Goal: Information Seeking & Learning: Check status

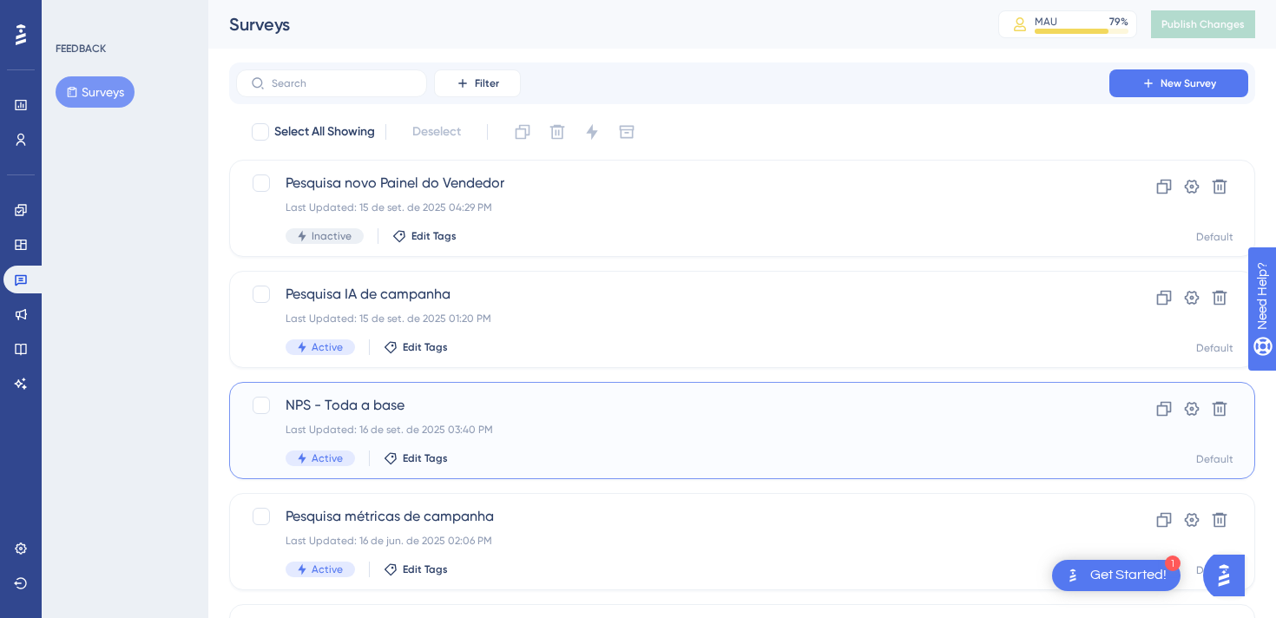
click at [366, 398] on span "NPS - Toda a base" at bounding box center [673, 405] width 774 height 21
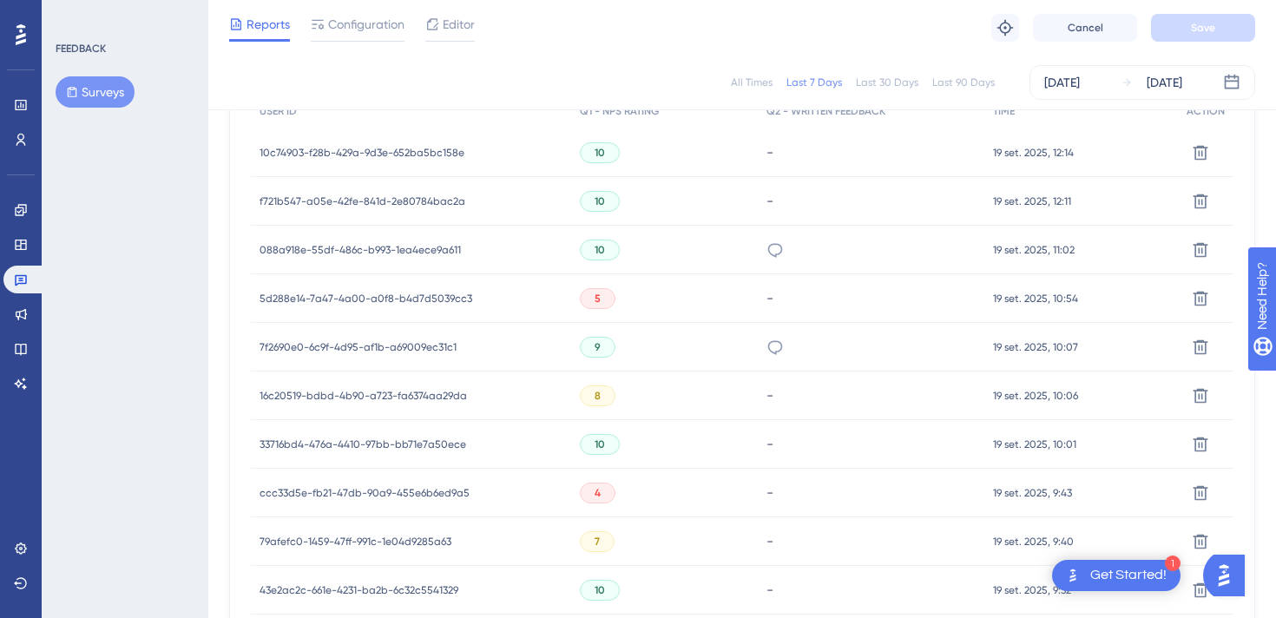
scroll to position [647, 0]
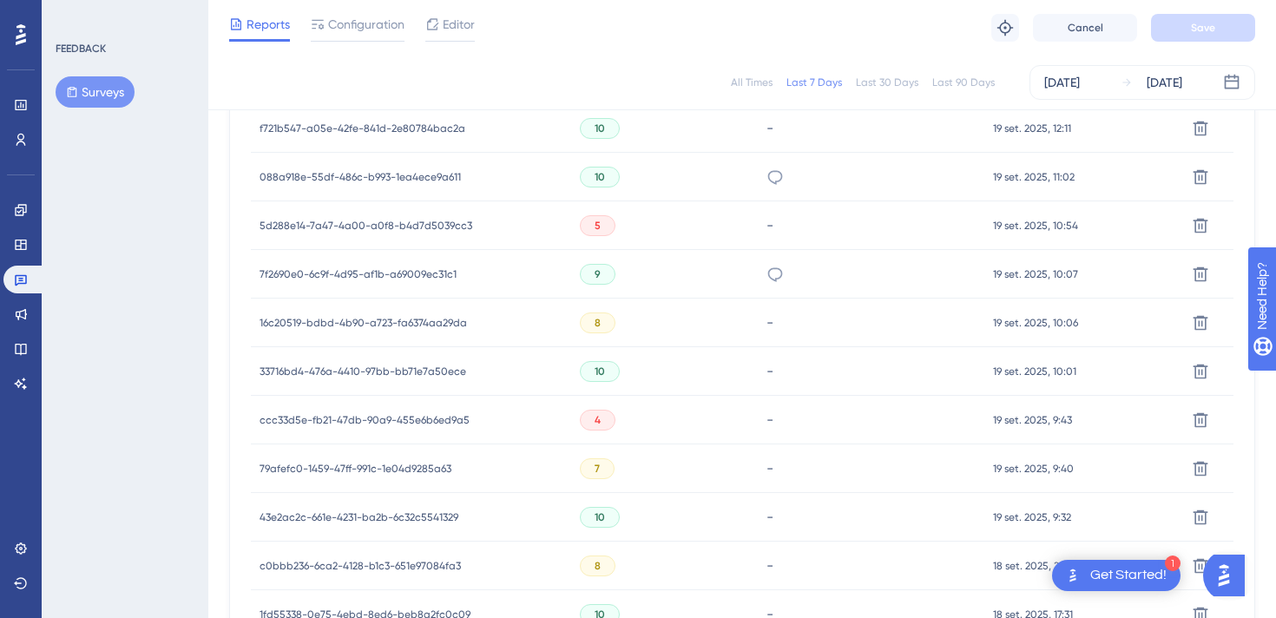
click at [595, 223] on span "5" at bounding box center [598, 226] width 6 height 14
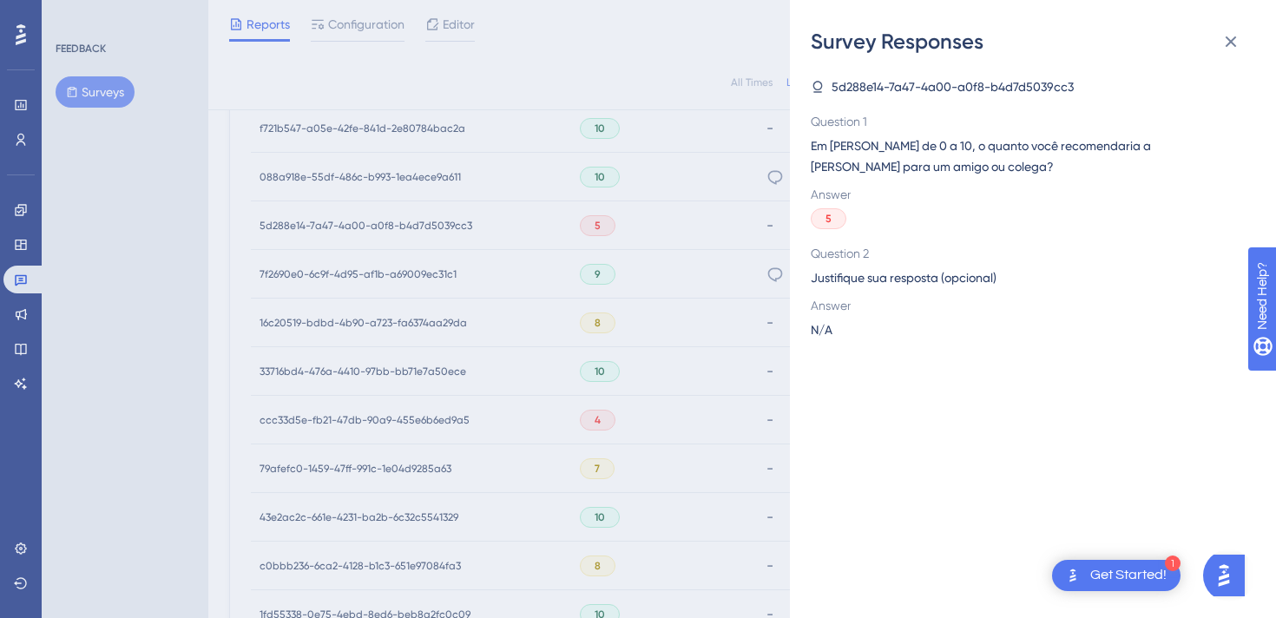
click at [490, 239] on div "Survey Responses 5d288e14-7a47-4a00-a0f8-b4d7d5039cc3 Question 1 Em [PERSON_NAM…" at bounding box center [638, 309] width 1276 height 618
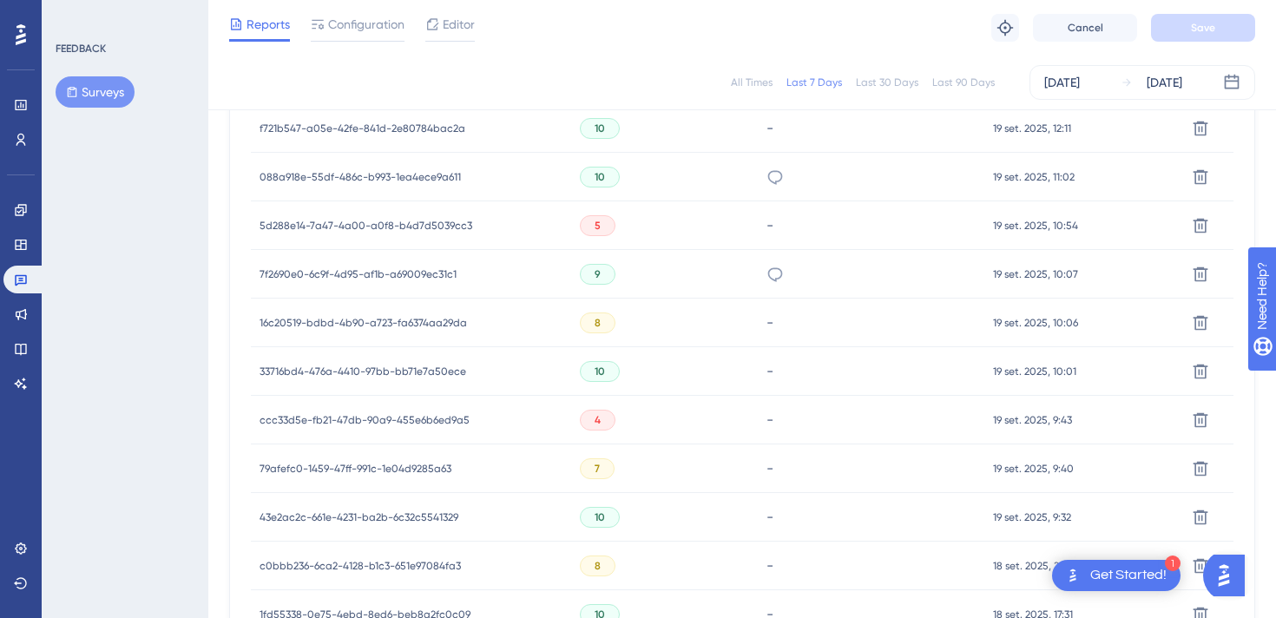
click at [424, 226] on span "5d288e14-7a47-4a00-a0f8-b4d7d5039cc3" at bounding box center [366, 226] width 213 height 14
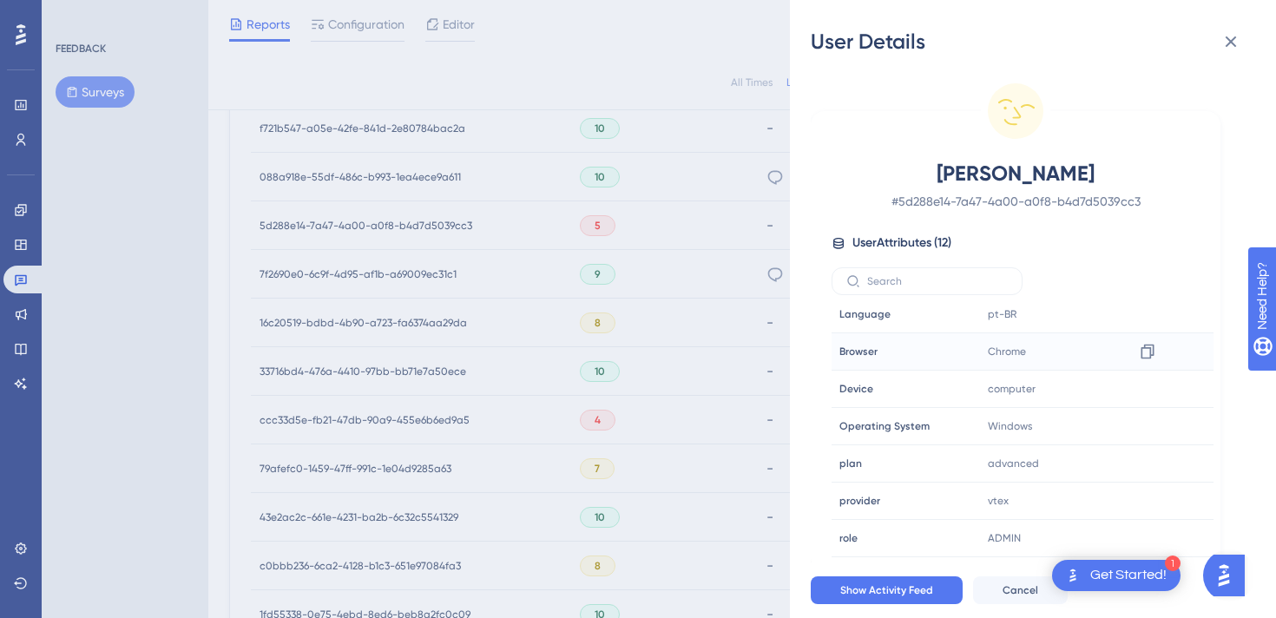
scroll to position [0, 0]
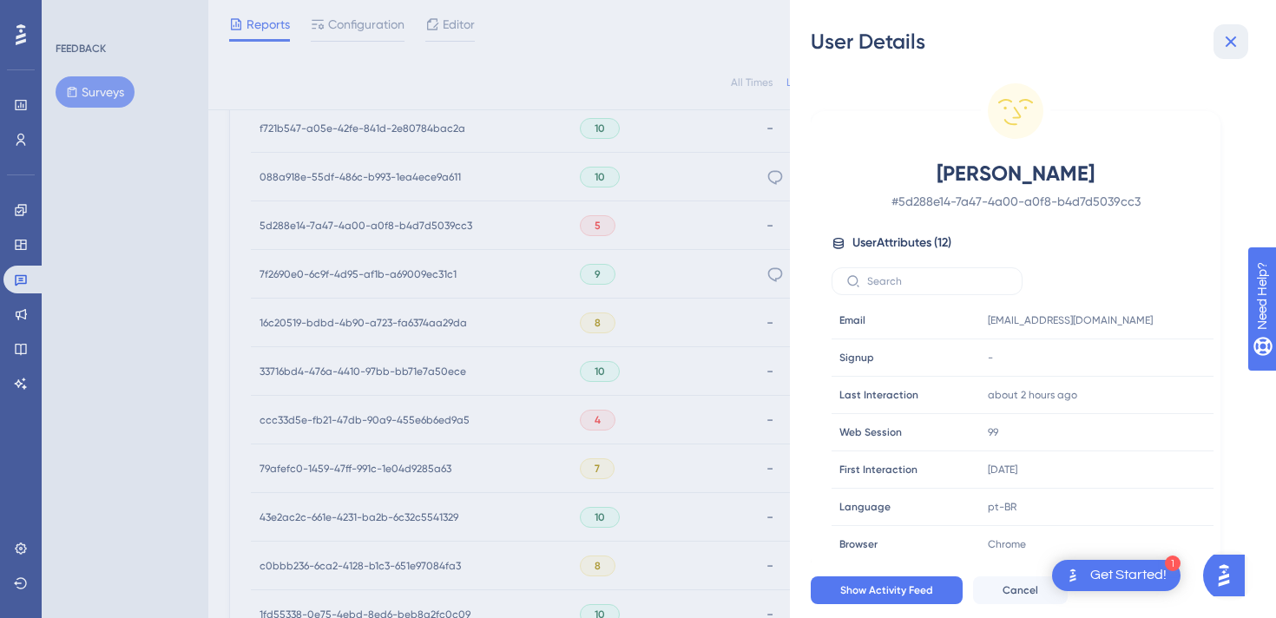
click at [1232, 29] on button at bounding box center [1231, 41] width 35 height 35
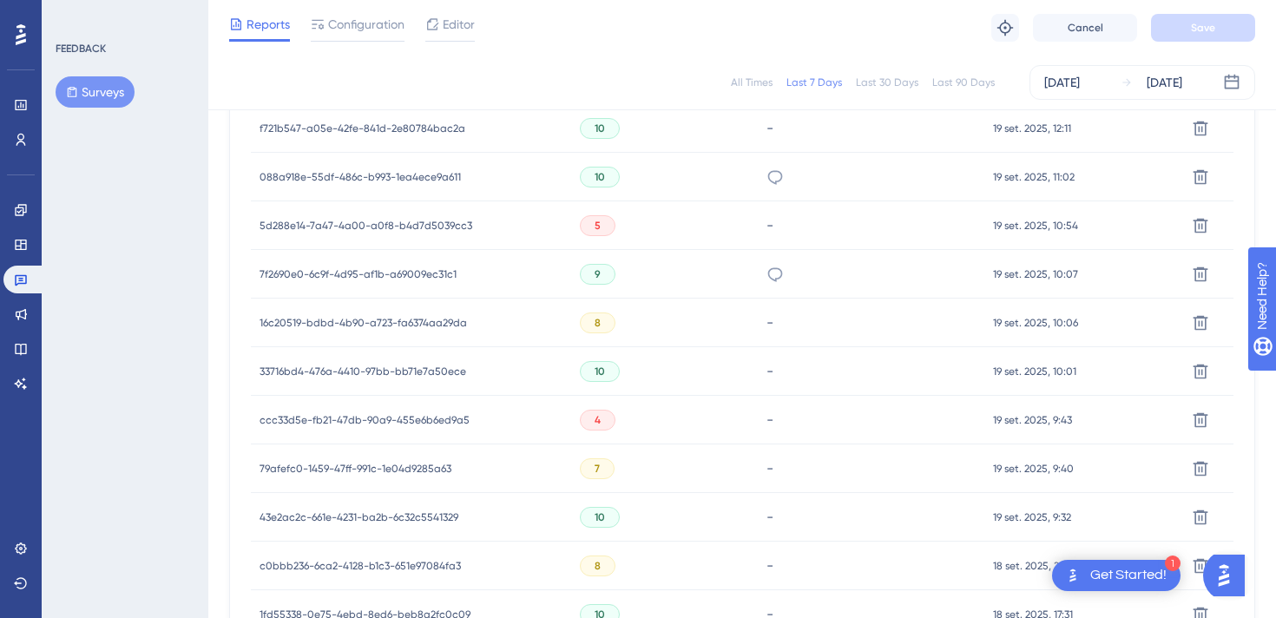
click at [393, 276] on span "7f2690e0-6c9f-4d95-af1b-a69009ec31c1" at bounding box center [358, 274] width 197 height 14
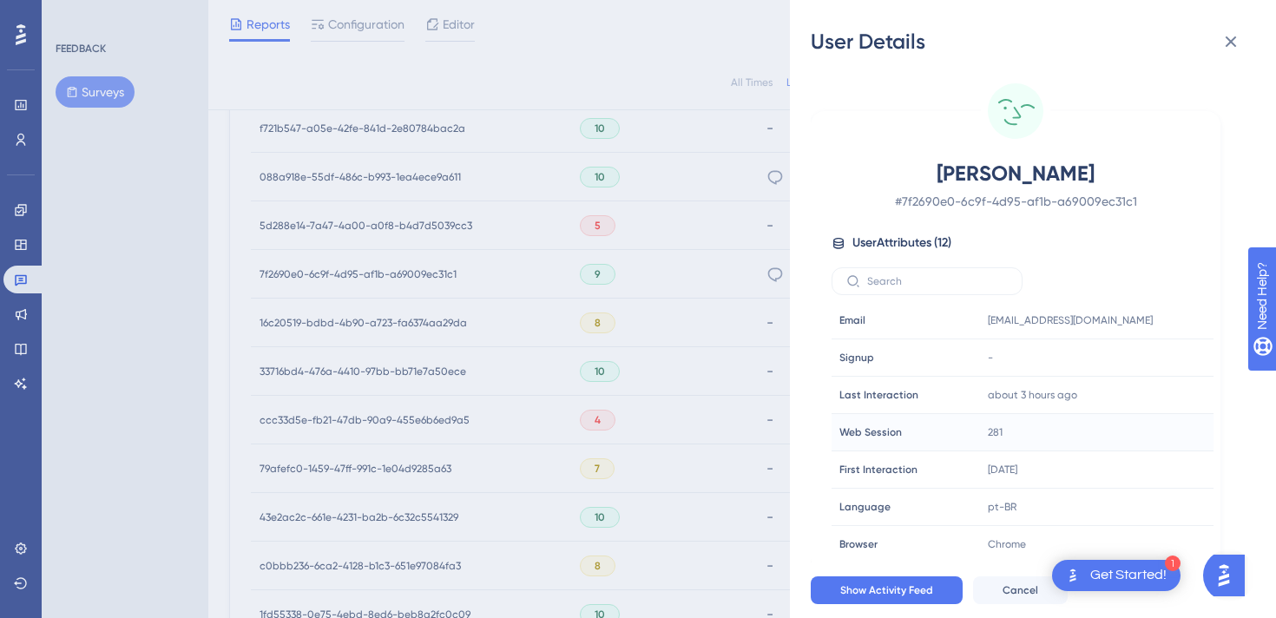
scroll to position [193, 0]
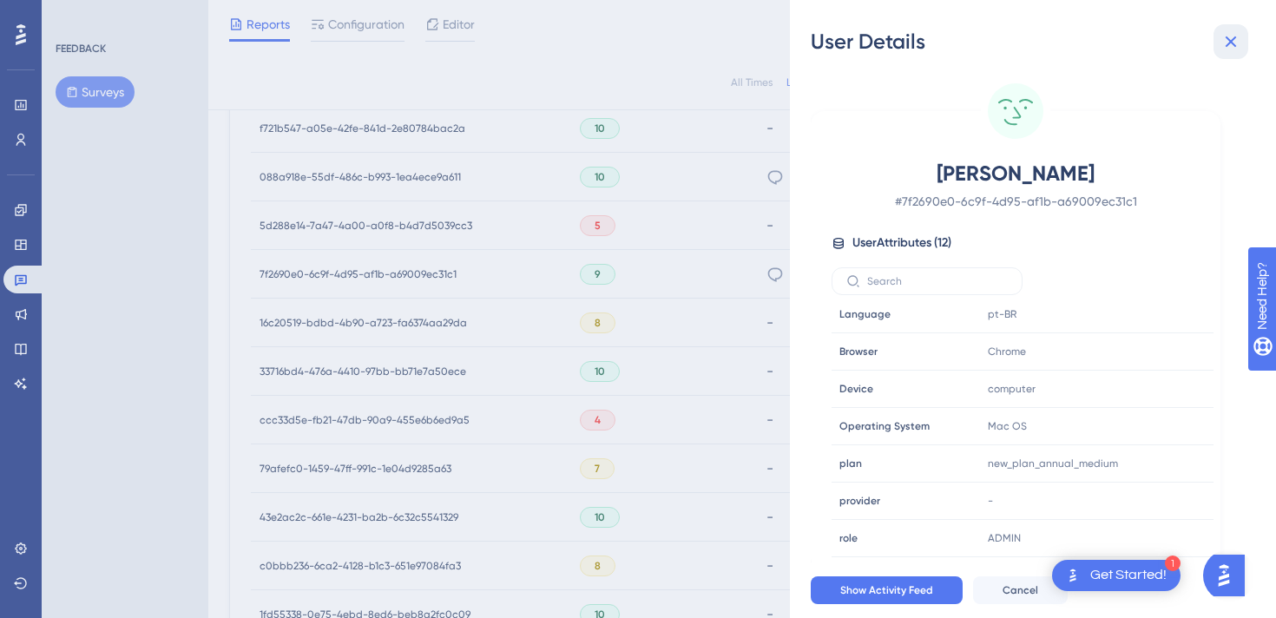
click at [1224, 43] on icon at bounding box center [1231, 41] width 21 height 21
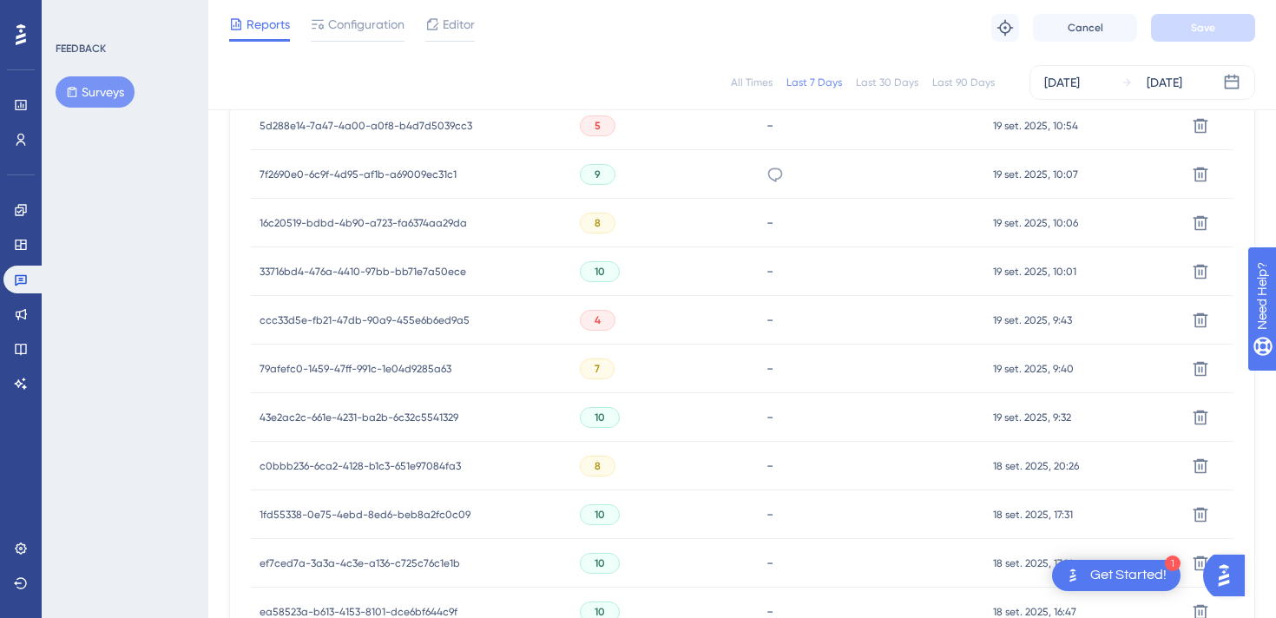
scroll to position [754, 0]
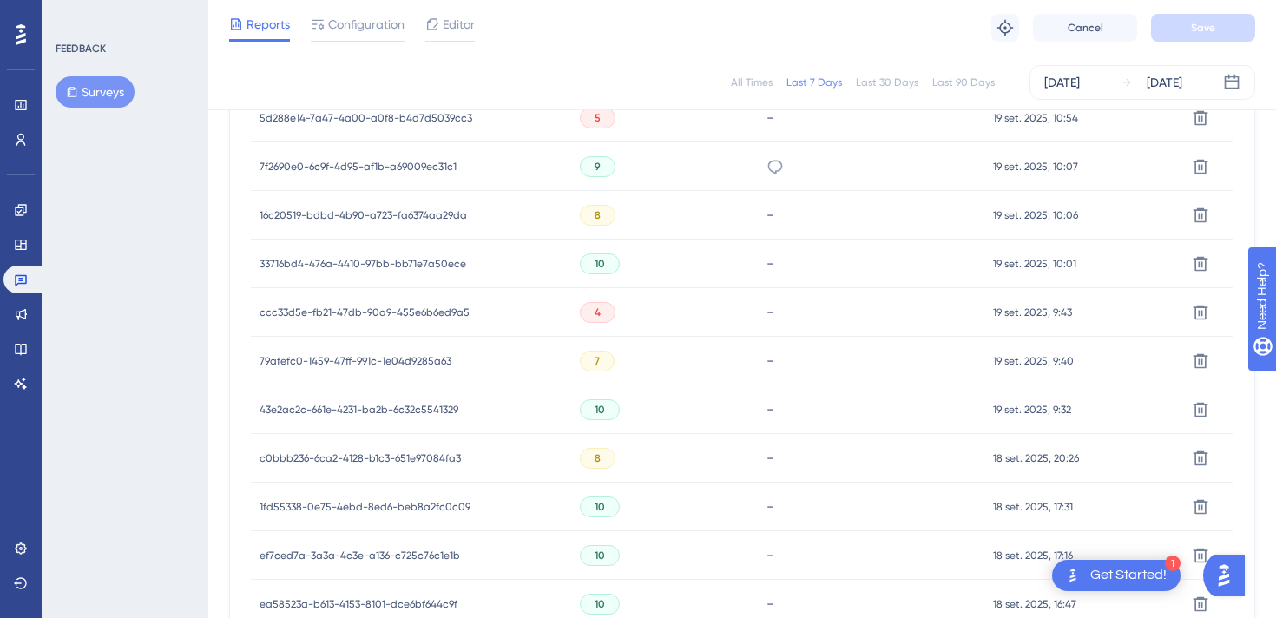
click at [454, 307] on span "ccc33d5e-fb21-47db-90a9-455e6b6ed9a5" at bounding box center [365, 313] width 210 height 14
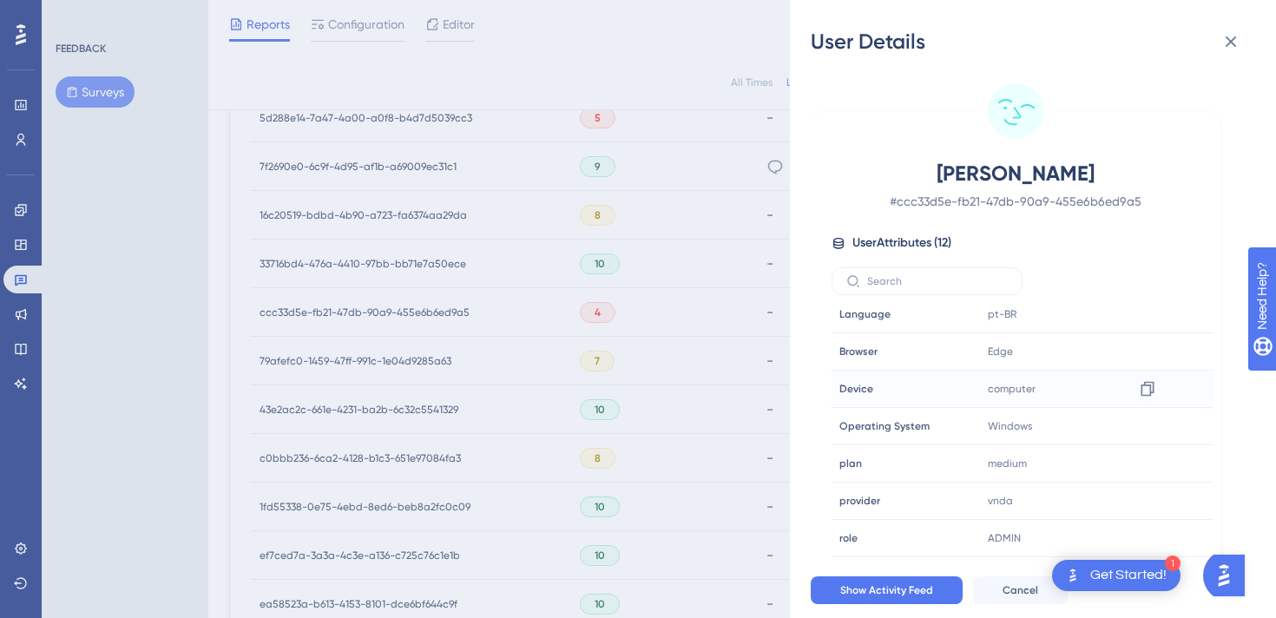
scroll to position [0, 0]
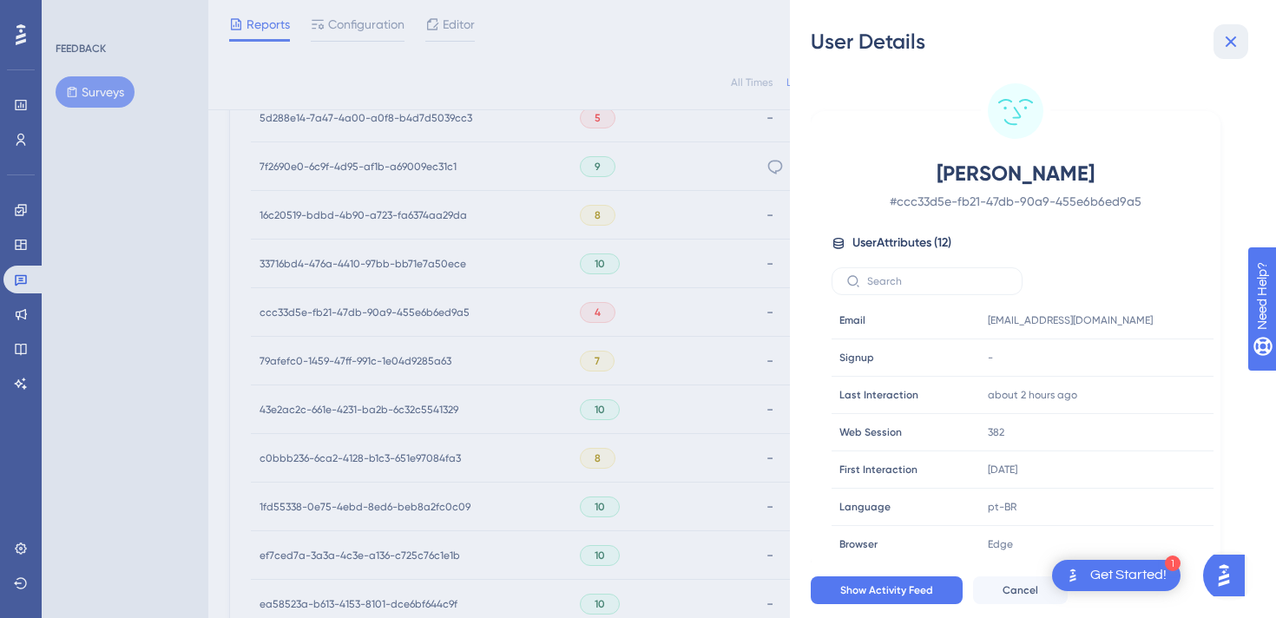
click at [1226, 49] on icon at bounding box center [1231, 41] width 21 height 21
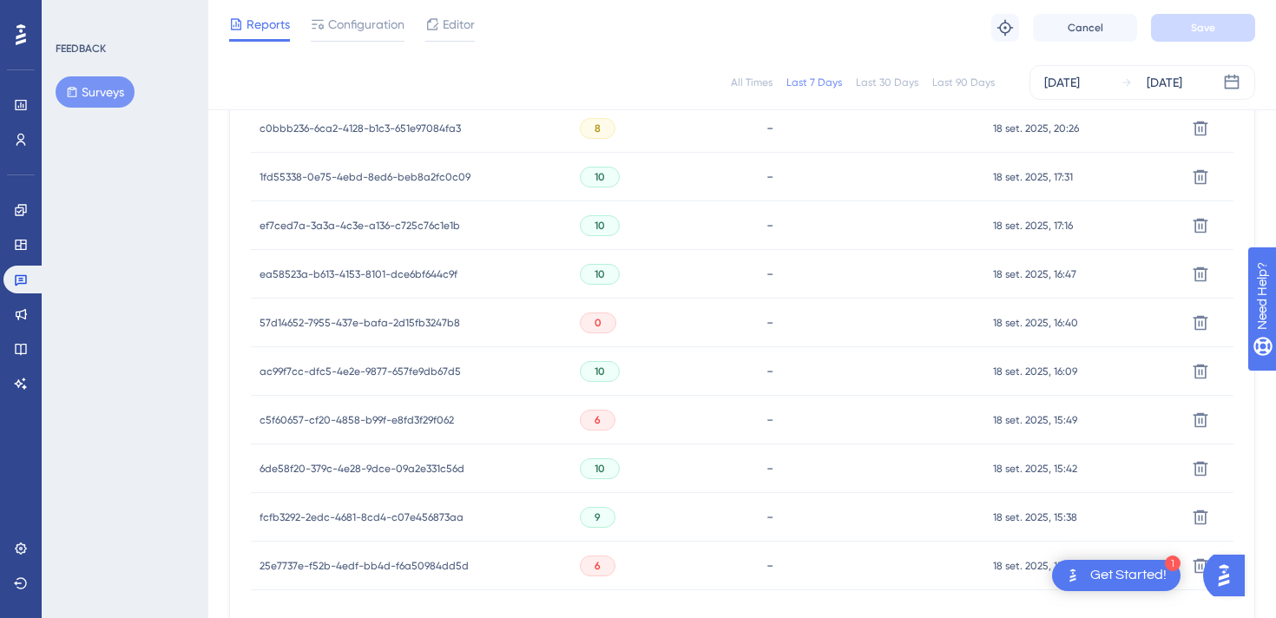
scroll to position [1099, 0]
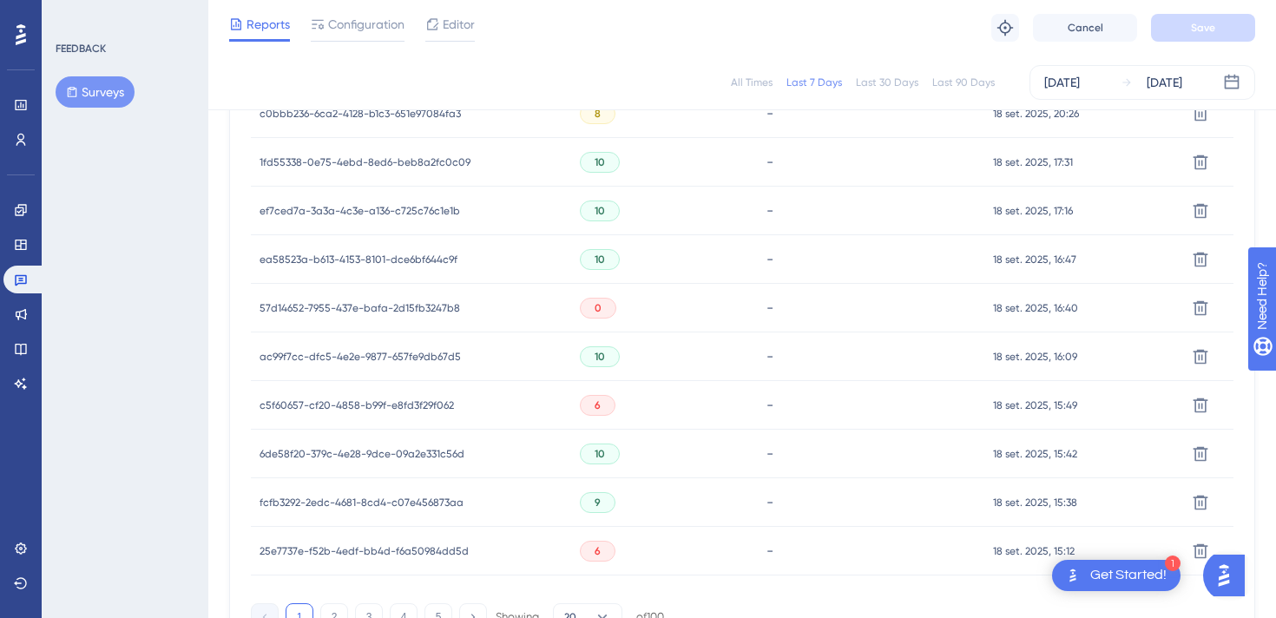
click at [414, 307] on span "57d14652-7955-437e-bafa-2d15fb3247b8" at bounding box center [360, 308] width 201 height 14
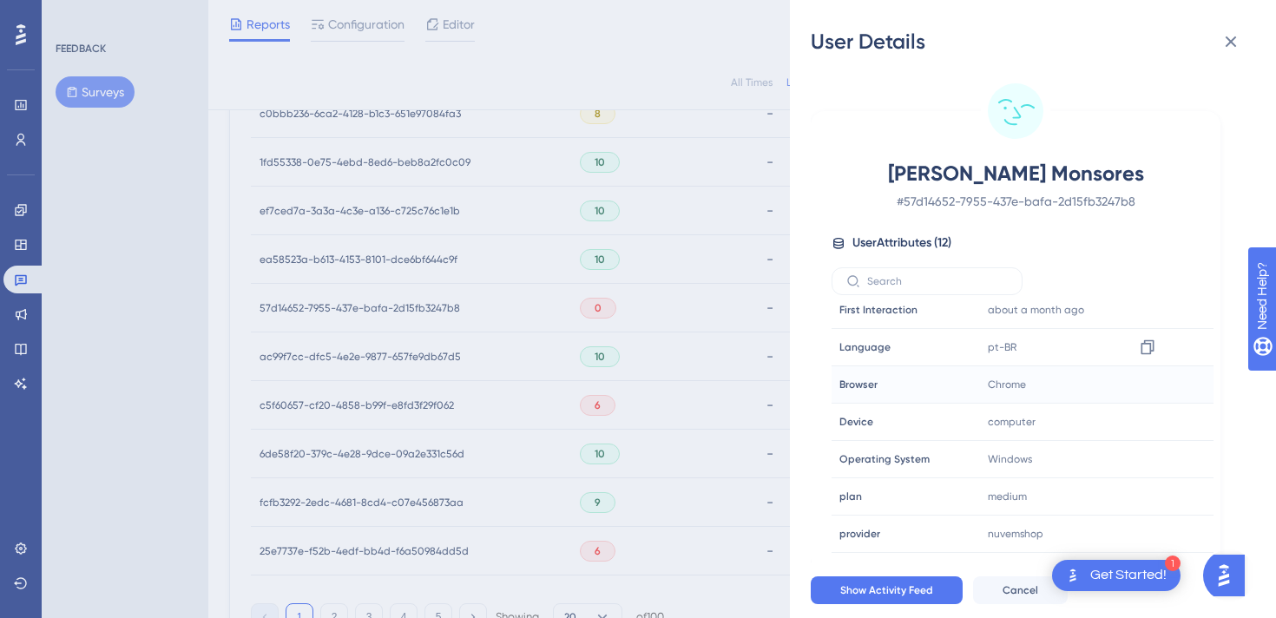
scroll to position [0, 0]
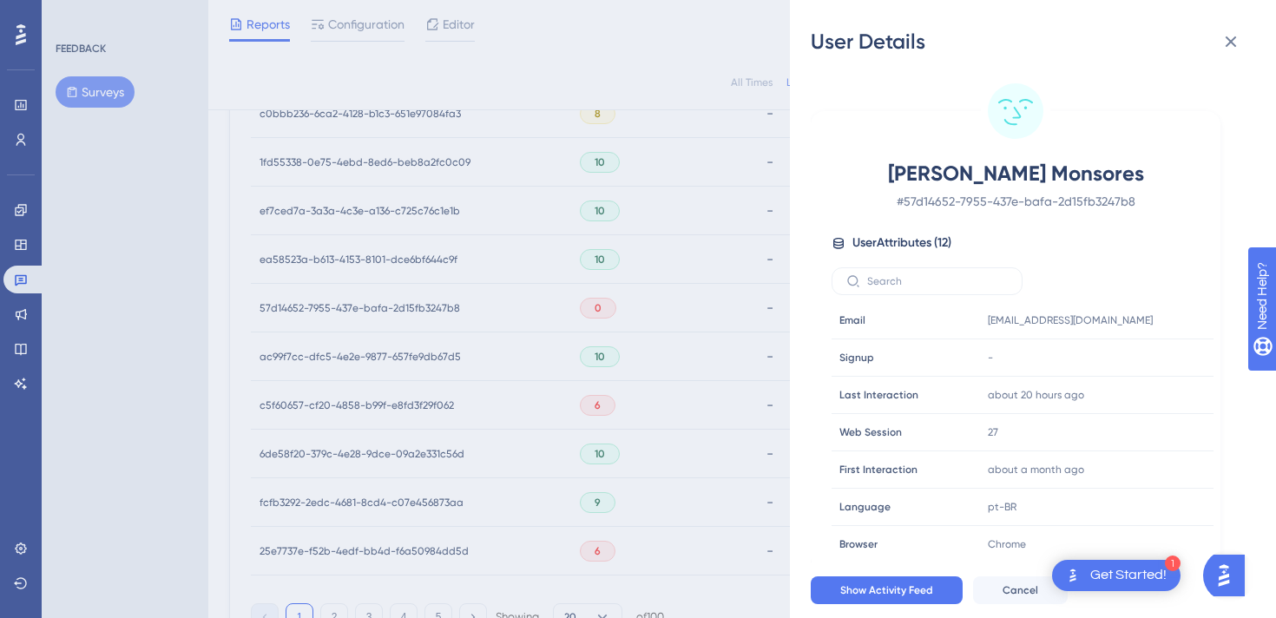
click at [1221, 80] on div "[PERSON_NAME] Monsores # 57d14652-7955-437e-bafa-2d15fb3247b8 User Attributes (…" at bounding box center [1040, 309] width 458 height 507
click at [1233, 45] on icon at bounding box center [1231, 41] width 21 height 21
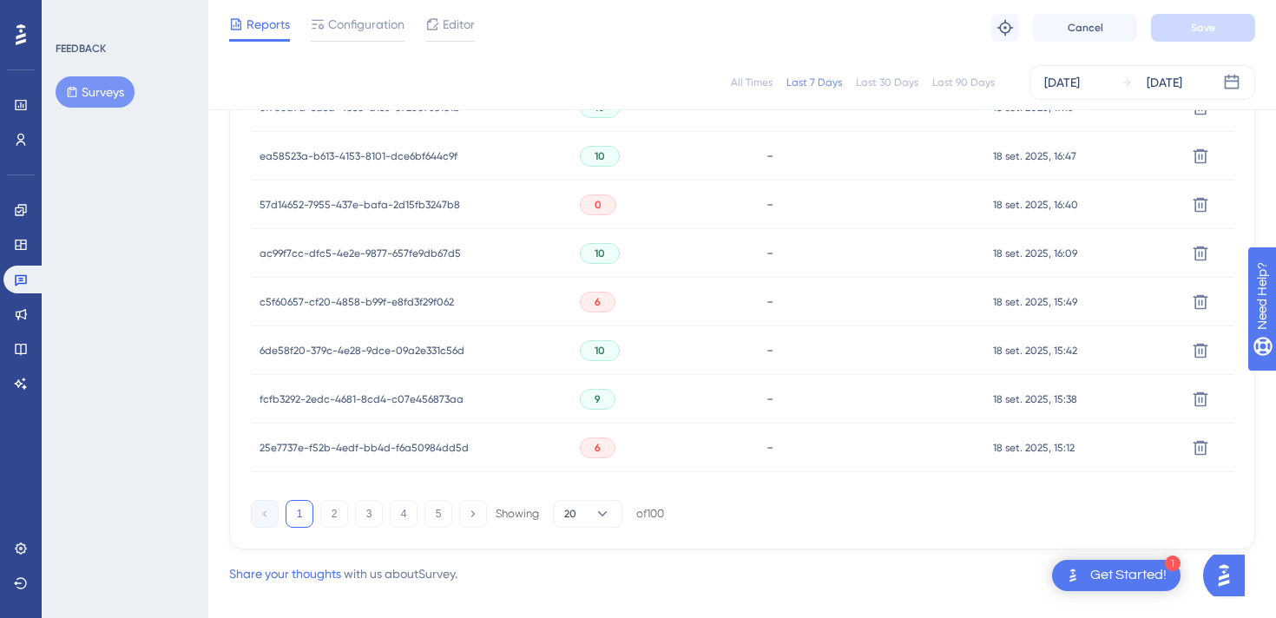
scroll to position [1224, 0]
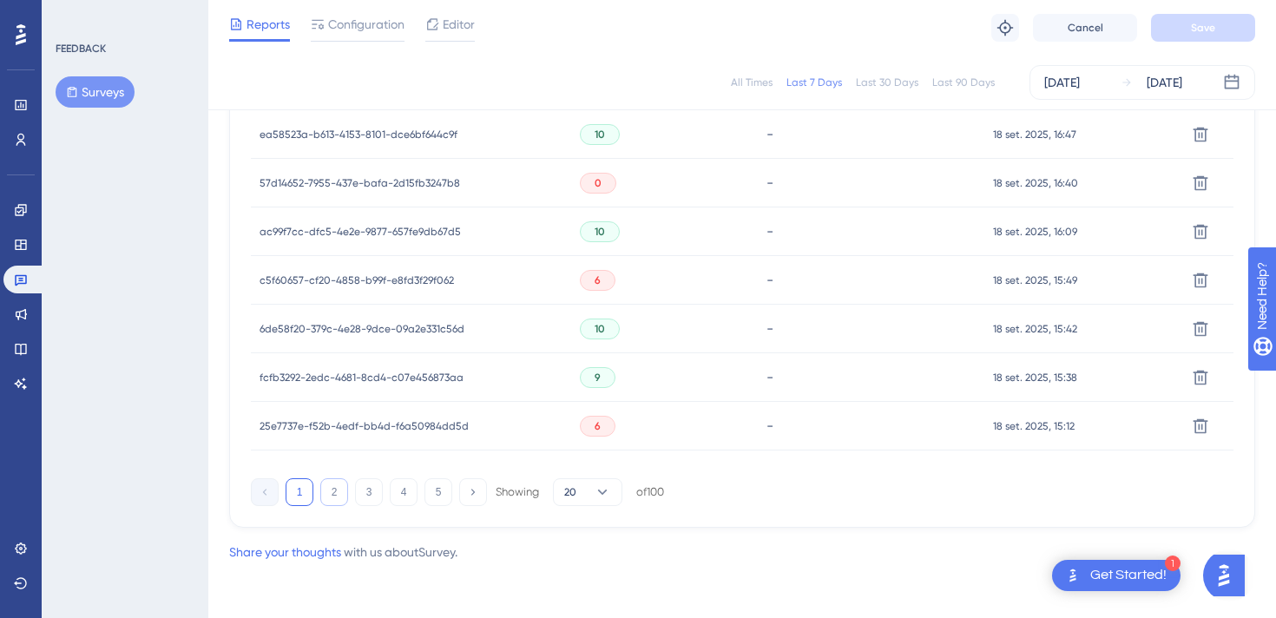
click at [342, 494] on button "2" at bounding box center [334, 492] width 28 height 28
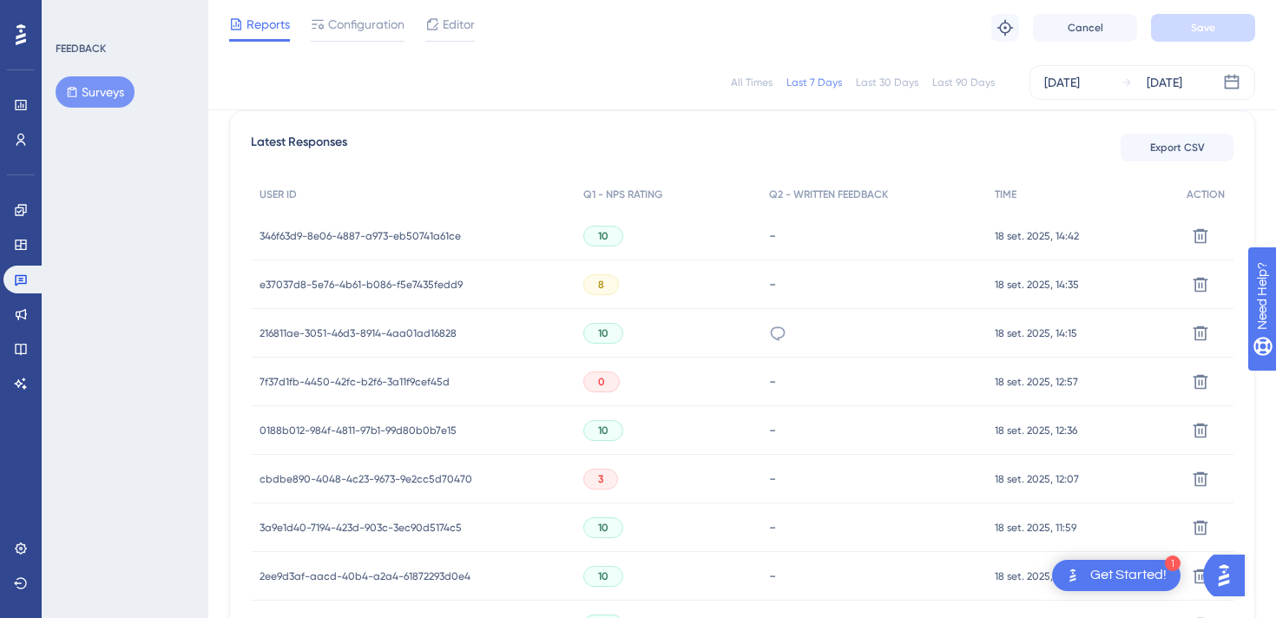
scroll to position [557, 0]
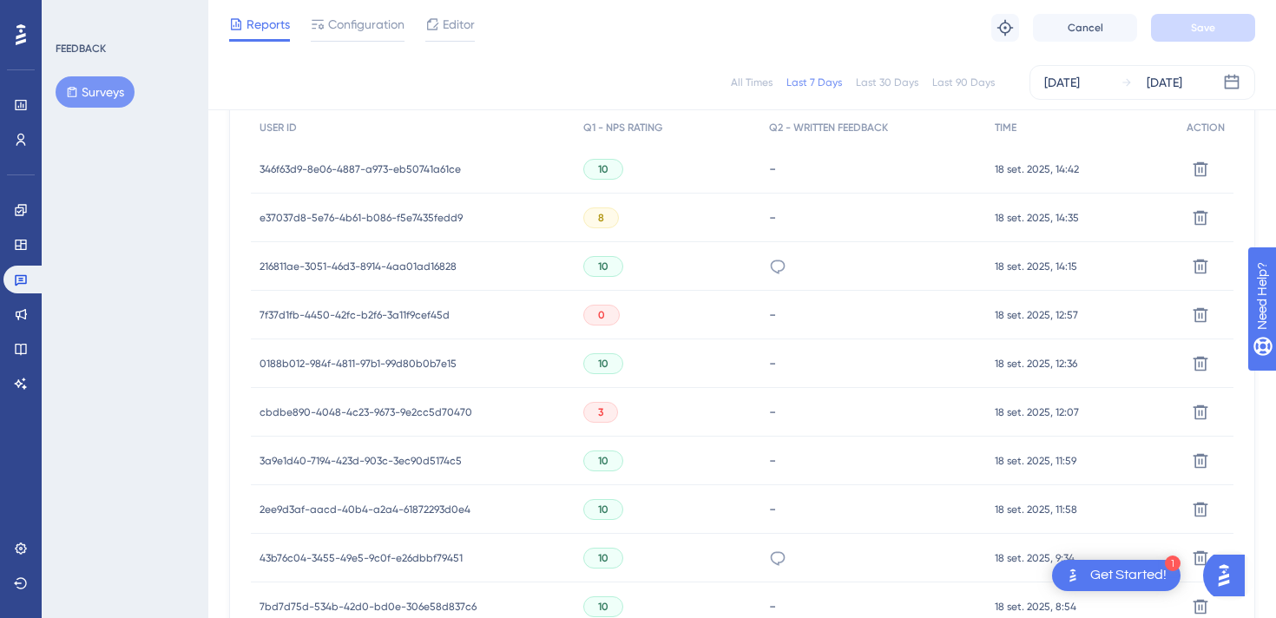
click at [401, 316] on span "7f37d1fb-4450-42fc-b2f6-3a11f9cef45d" at bounding box center [355, 315] width 190 height 14
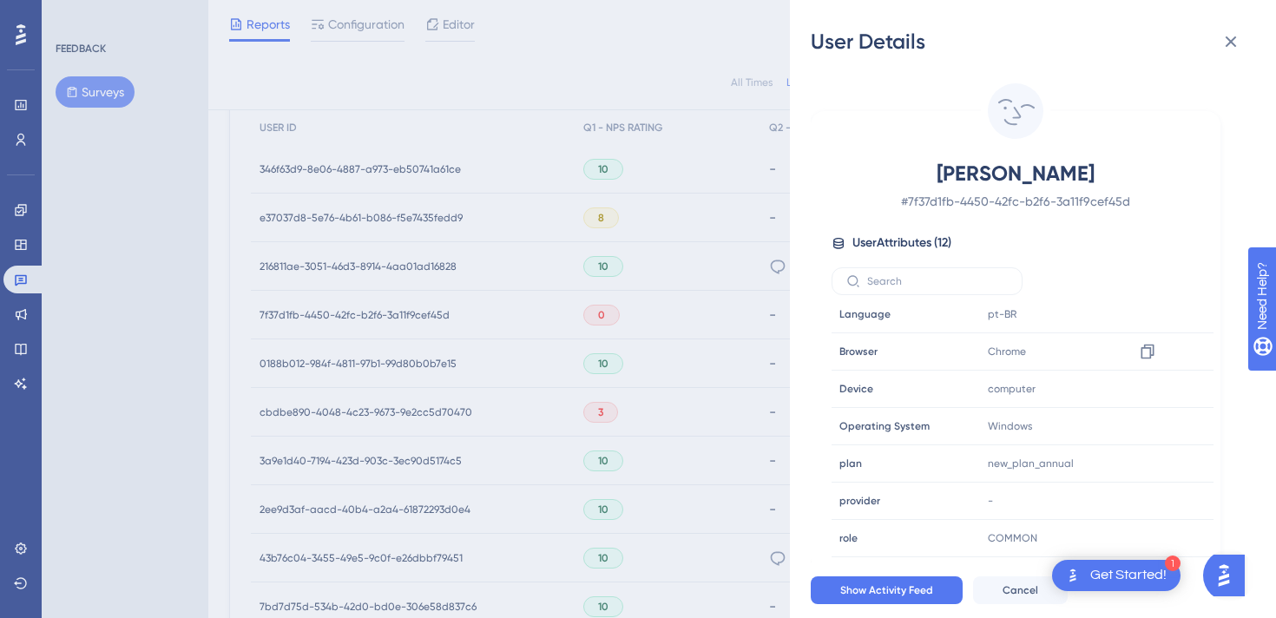
scroll to position [0, 0]
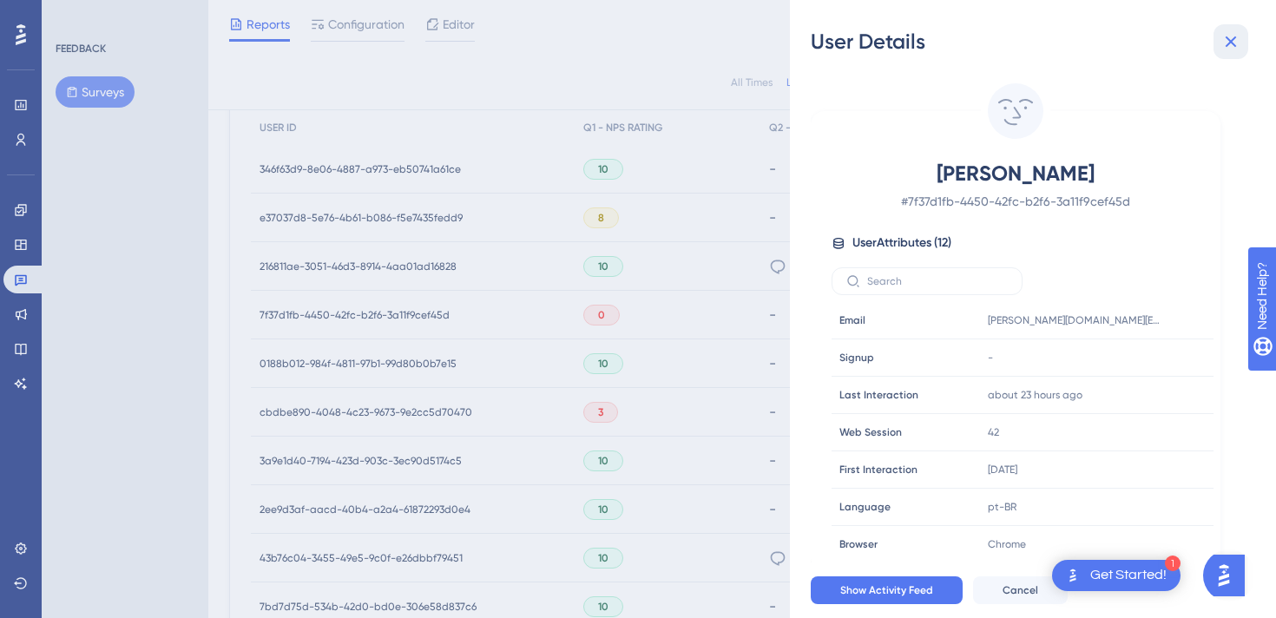
click at [1227, 40] on icon at bounding box center [1231, 41] width 21 height 21
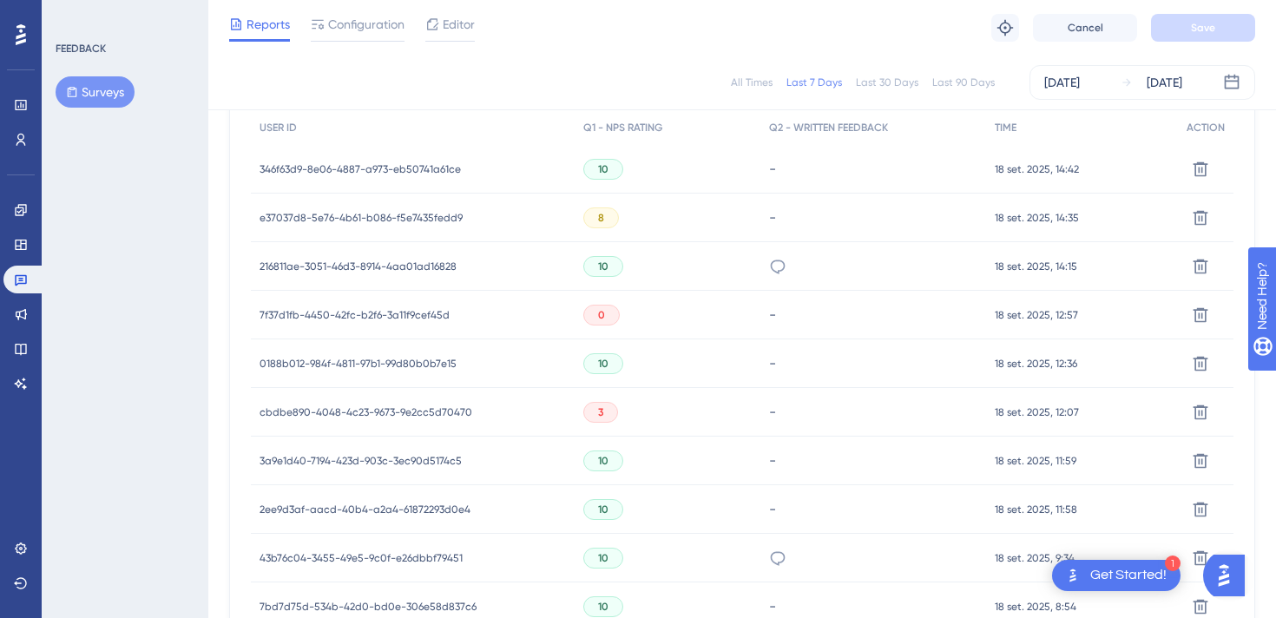
click at [455, 405] on span "cbdbe890-4048-4c23-9673-9e2cc5d70470" at bounding box center [366, 412] width 213 height 14
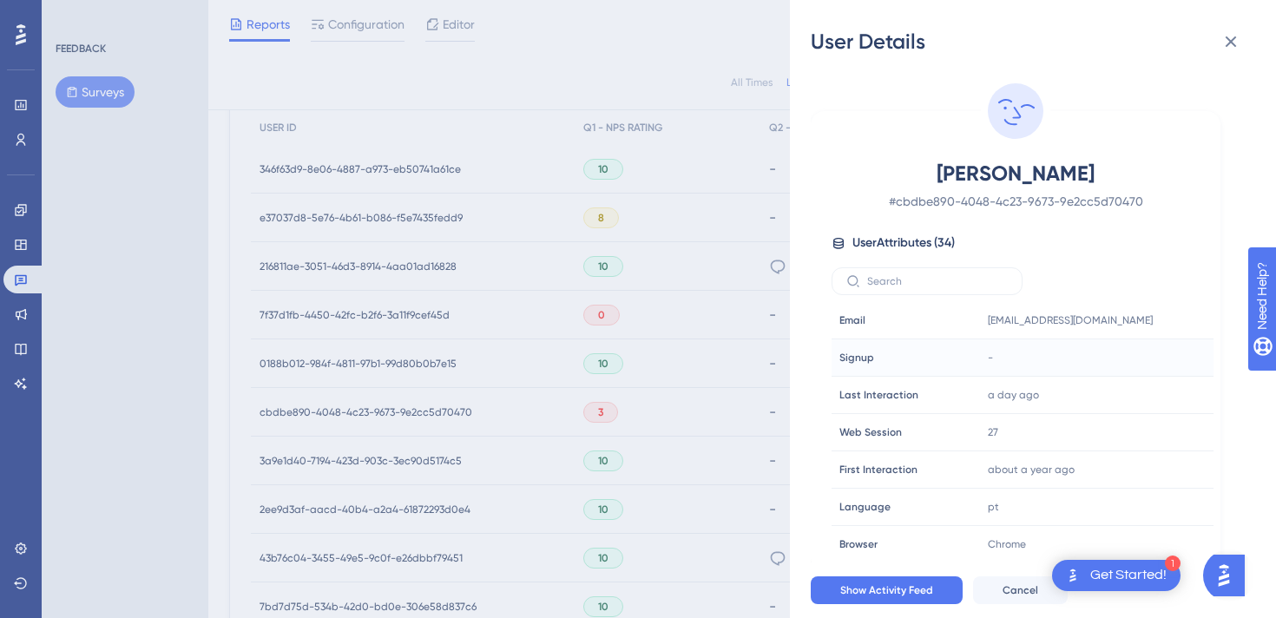
scroll to position [1014, 0]
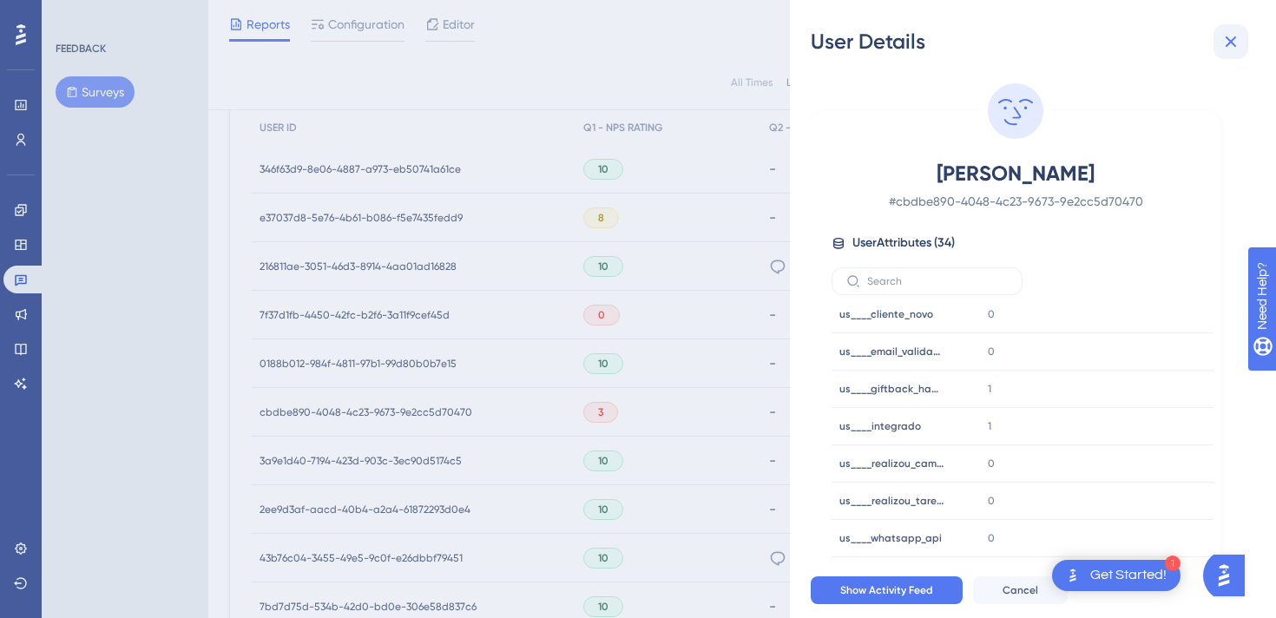
click at [1231, 36] on icon at bounding box center [1231, 41] width 21 height 21
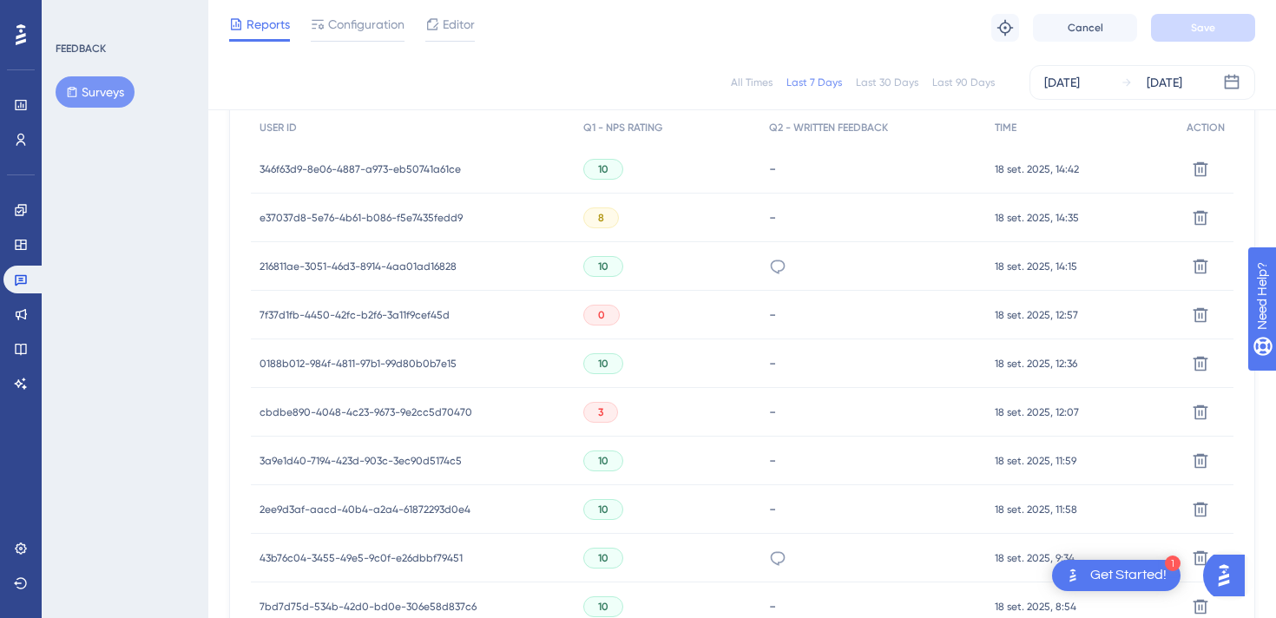
scroll to position [625, 0]
